Goal: Check status

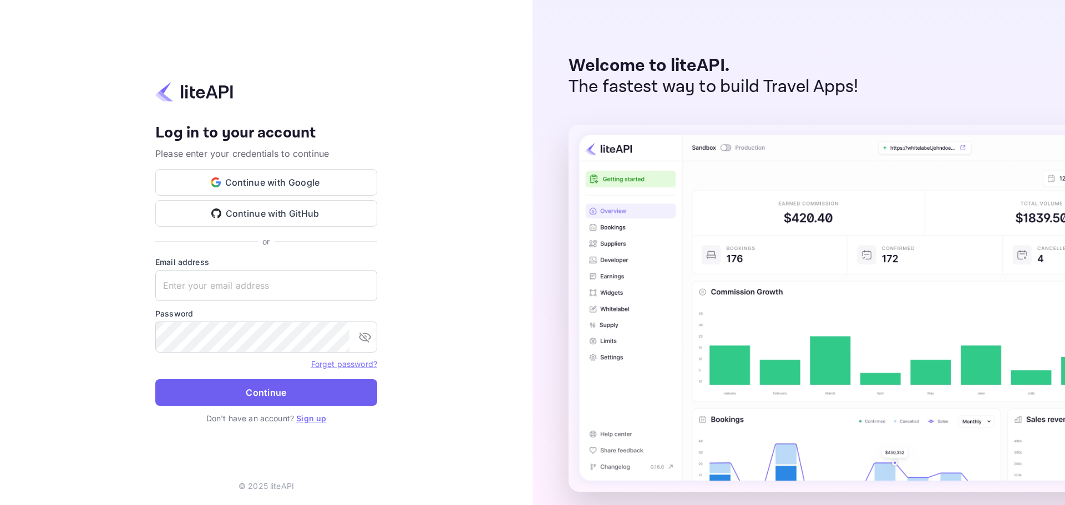
type input "ivanorlov251999@gmail.com"
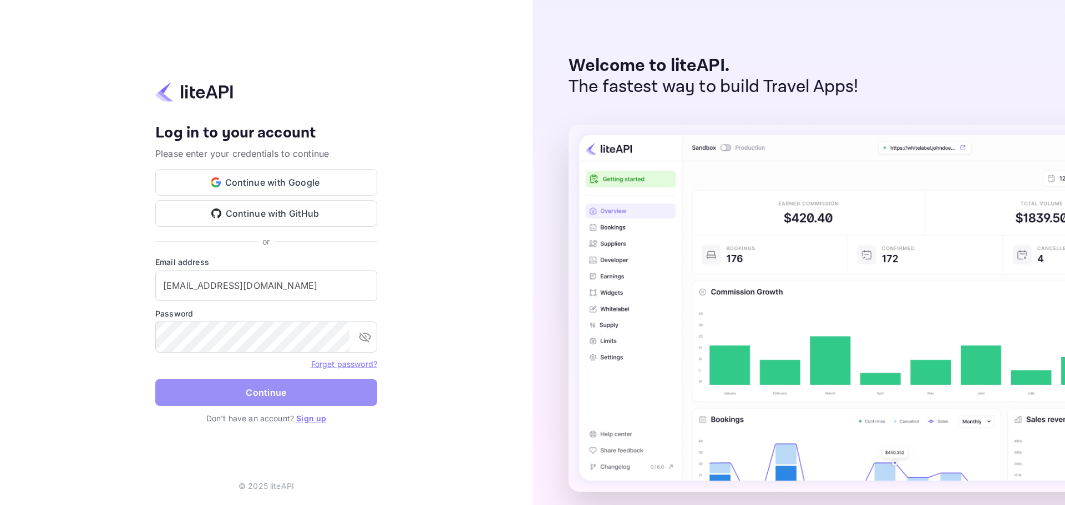
click at [270, 386] on button "Continue" at bounding box center [266, 392] width 222 height 27
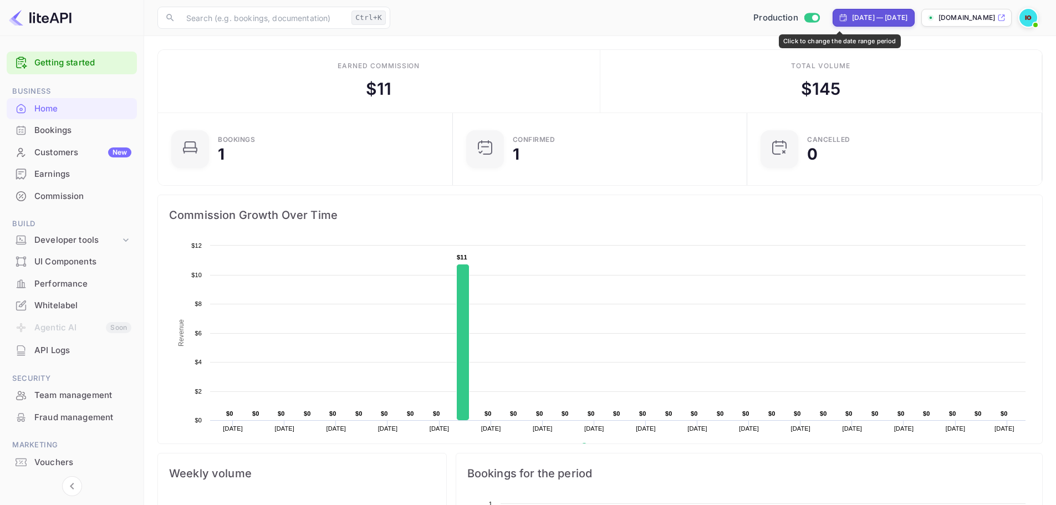
click at [852, 17] on div "[DATE] — [DATE]" at bounding box center [879, 18] width 55 height 10
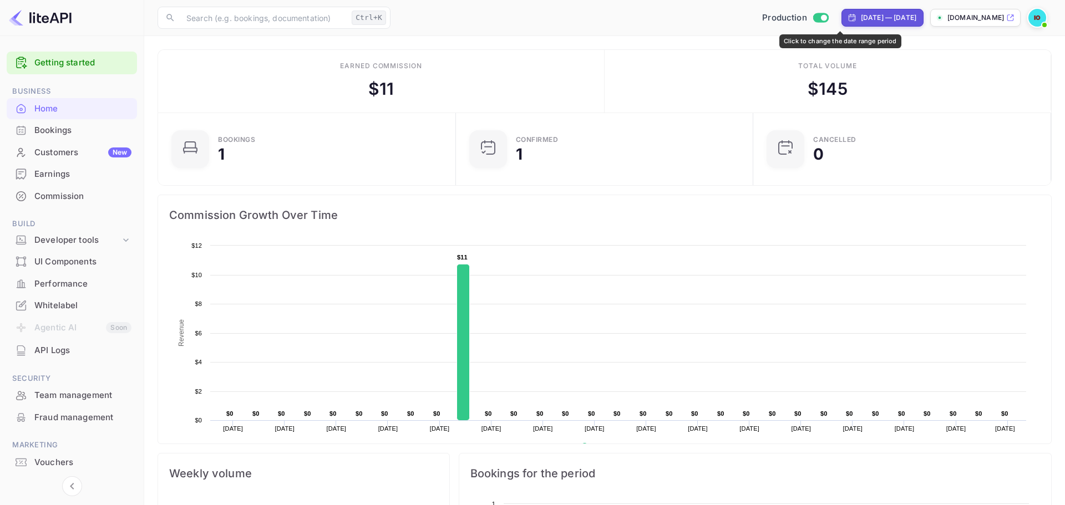
select select "6"
select select "2025"
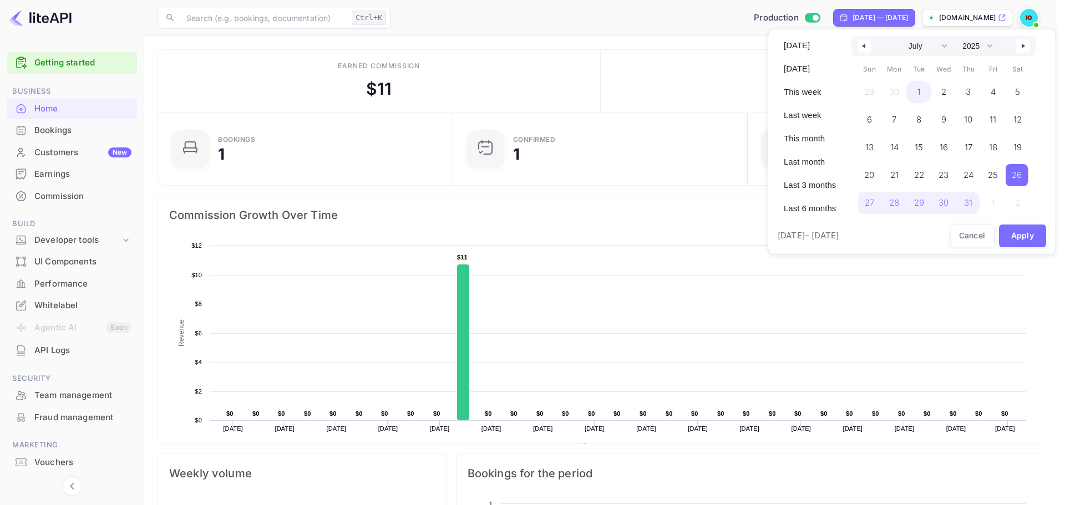
click at [918, 94] on span "1" at bounding box center [918, 92] width 3 height 20
click at [937, 49] on select "January February March April May June July August September October November De…" at bounding box center [921, 46] width 60 height 20
click at [891, 36] on select "January February March April May June July August September October November De…" at bounding box center [921, 46] width 60 height 20
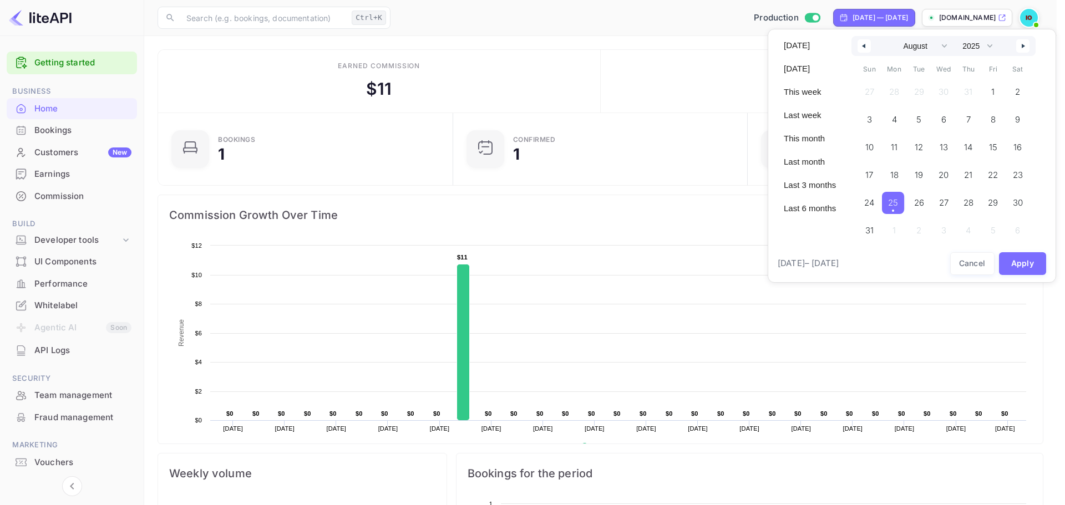
click at [894, 202] on span "25" at bounding box center [893, 203] width 10 height 20
select select "6"
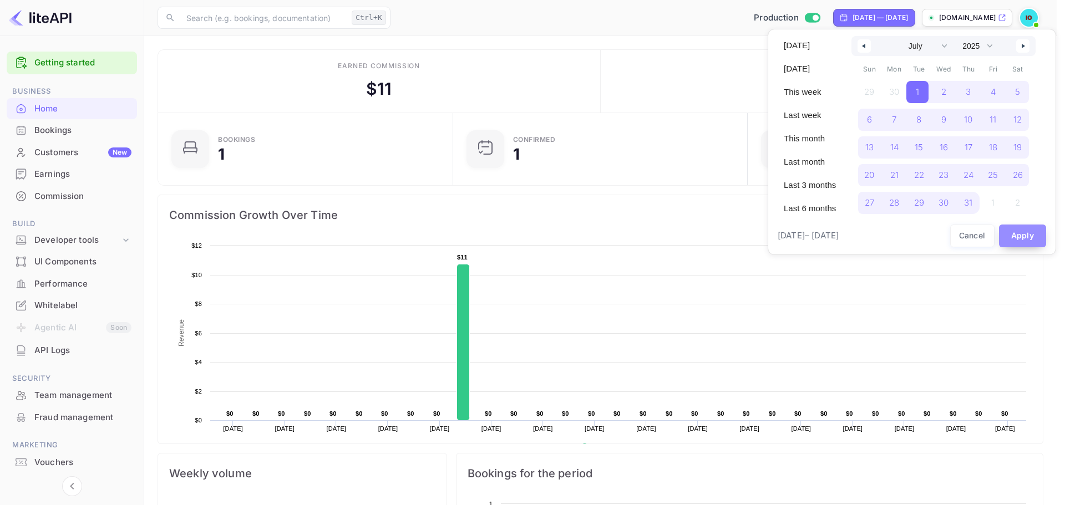
click at [1032, 235] on button "Apply" at bounding box center [1023, 236] width 48 height 23
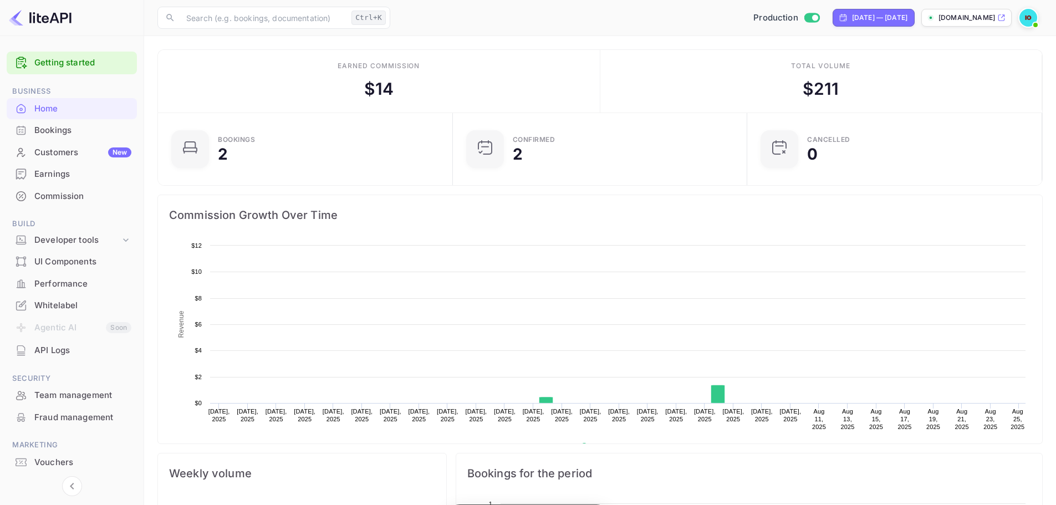
scroll to position [172, 279]
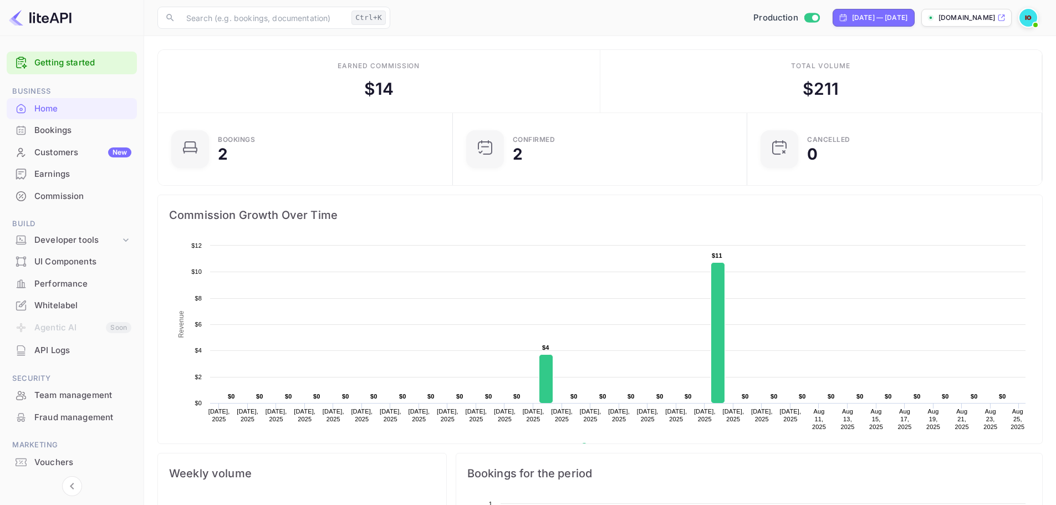
click at [603, 103] on div "Total volume $ 211" at bounding box center [822, 81] width 442 height 63
